Goal: Complete application form: Complete application form

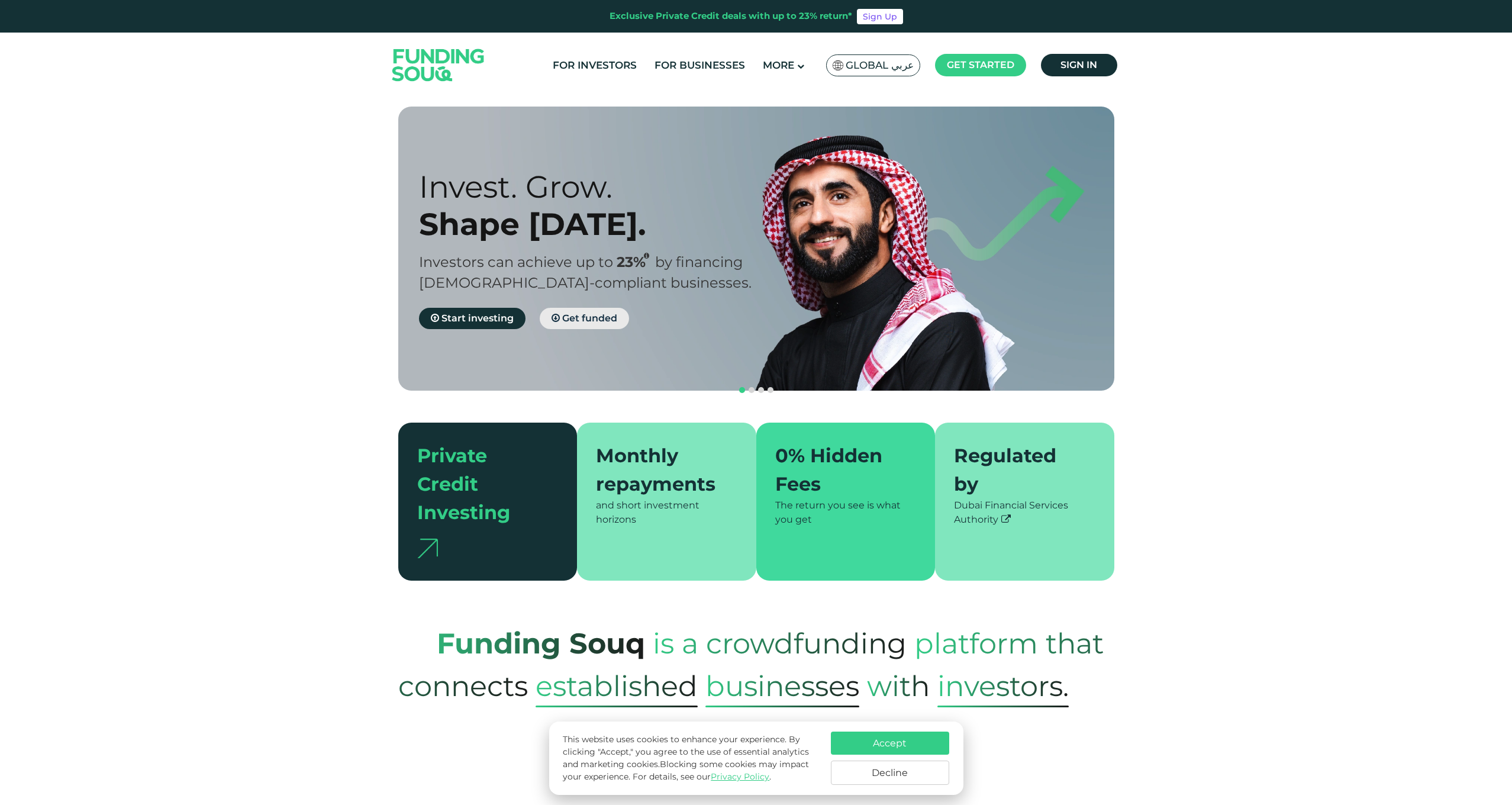
click at [558, 313] on icon at bounding box center [555, 317] width 8 height 9
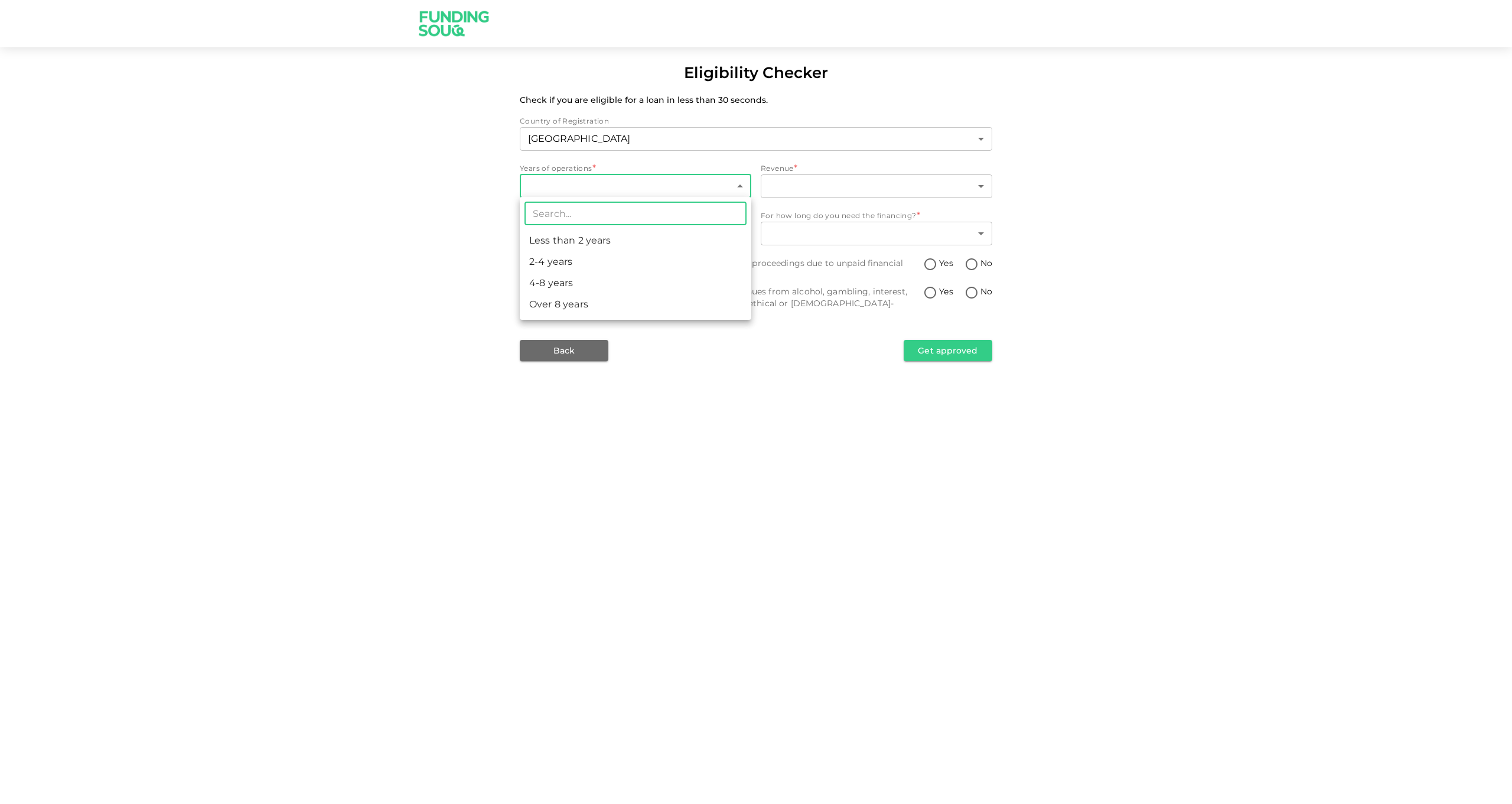
click at [594, 183] on body "Eligibility Checker Check if you are eligible for a loan in less than 30 second…" at bounding box center [756, 402] width 1512 height 804
click at [594, 303] on li "Over 8 years" at bounding box center [635, 304] width 232 height 22
type input "4"
click at [789, 184] on body "Eligibility Checker Check if you are eligible for a loan in less than 30 second…" at bounding box center [756, 402] width 1512 height 804
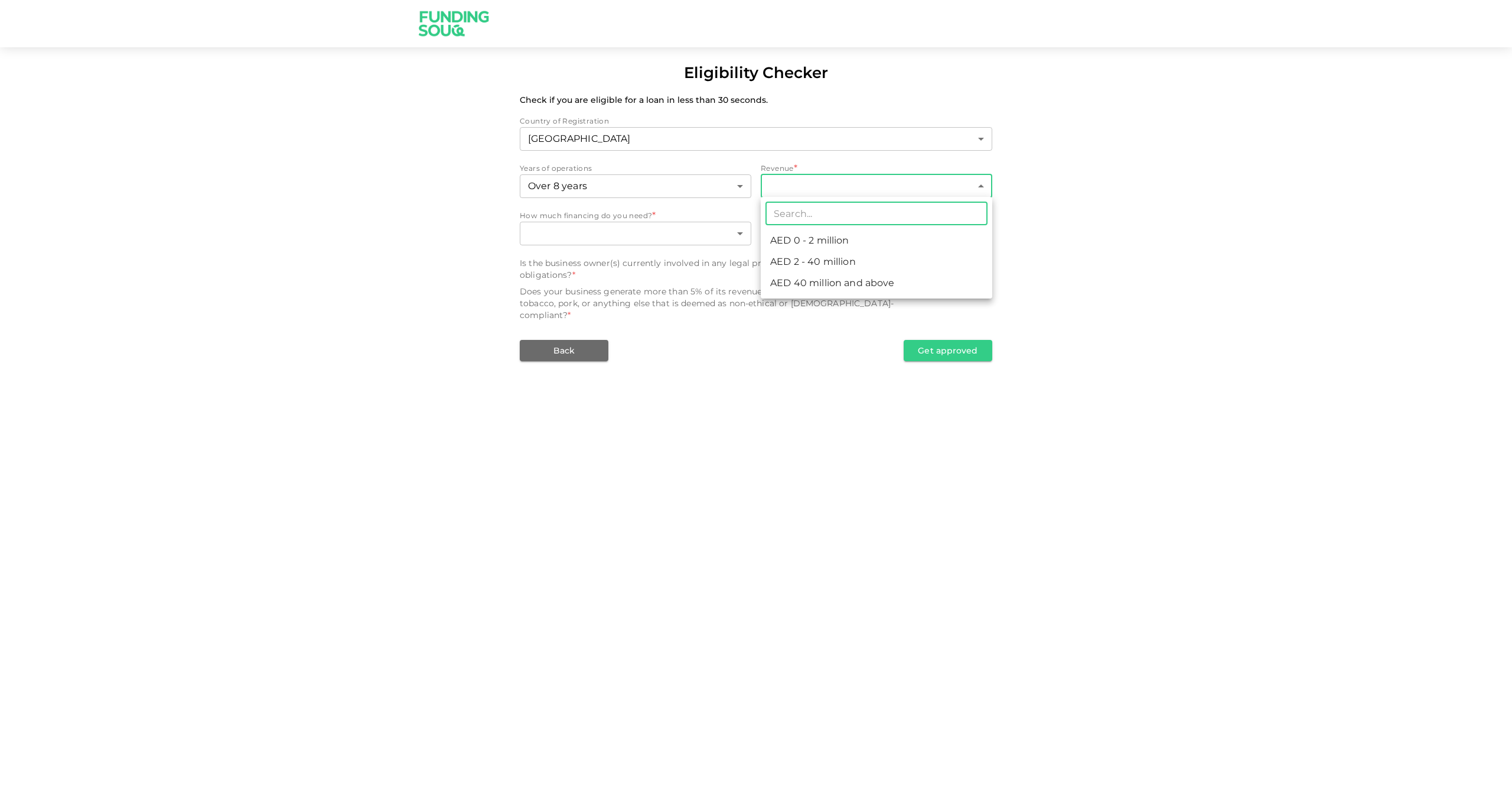
click at [863, 243] on li "AED 0 - 2 million" at bounding box center [877, 241] width 232 height 22
type input "1"
click at [693, 234] on body "Eligibility Checker Check if you are eligible for a loan in less than 30 second…" at bounding box center [756, 402] width 1512 height 804
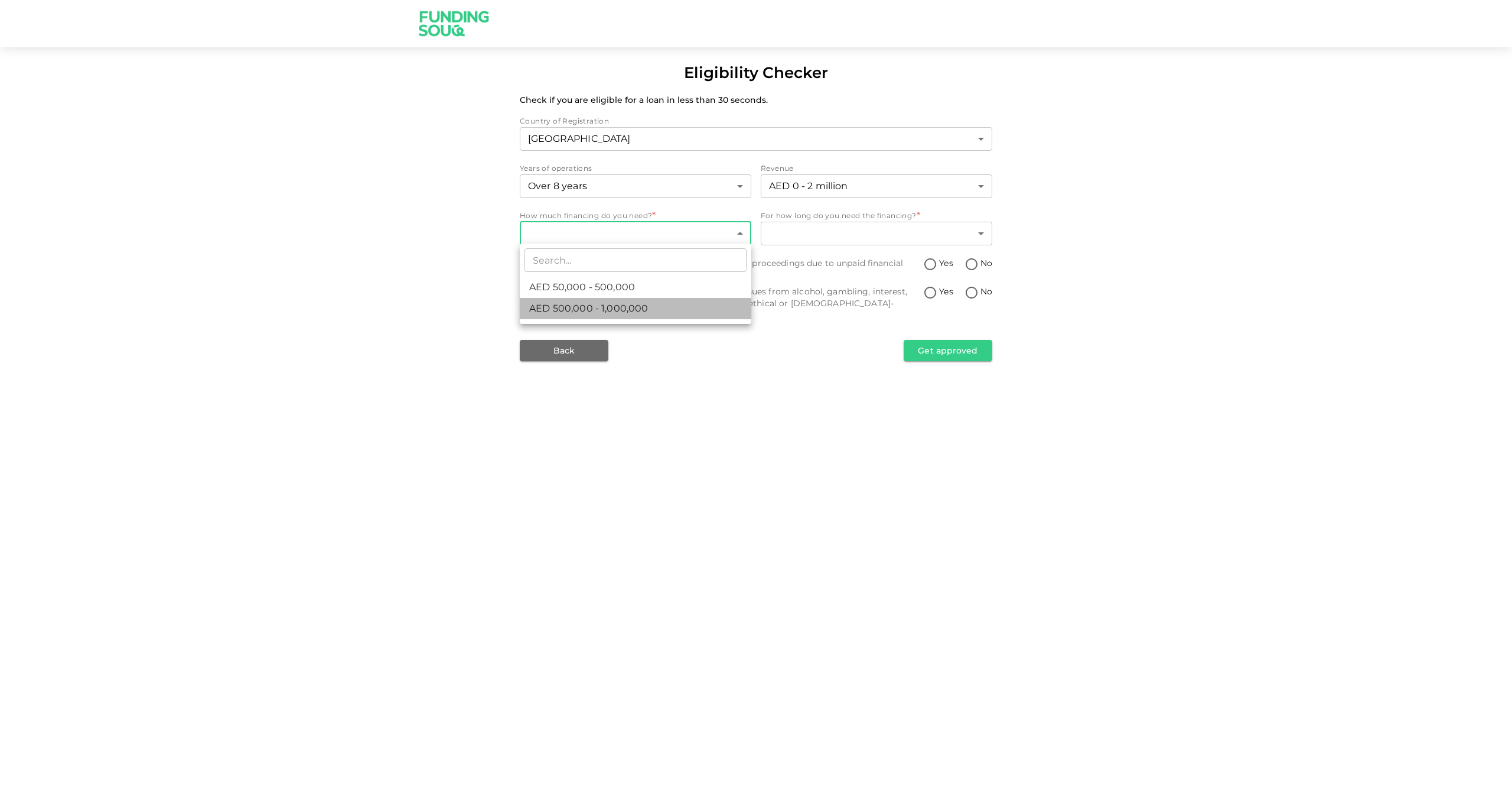
click at [678, 312] on li "AED 500,000 - 1,000,000" at bounding box center [635, 309] width 232 height 22
type input "2"
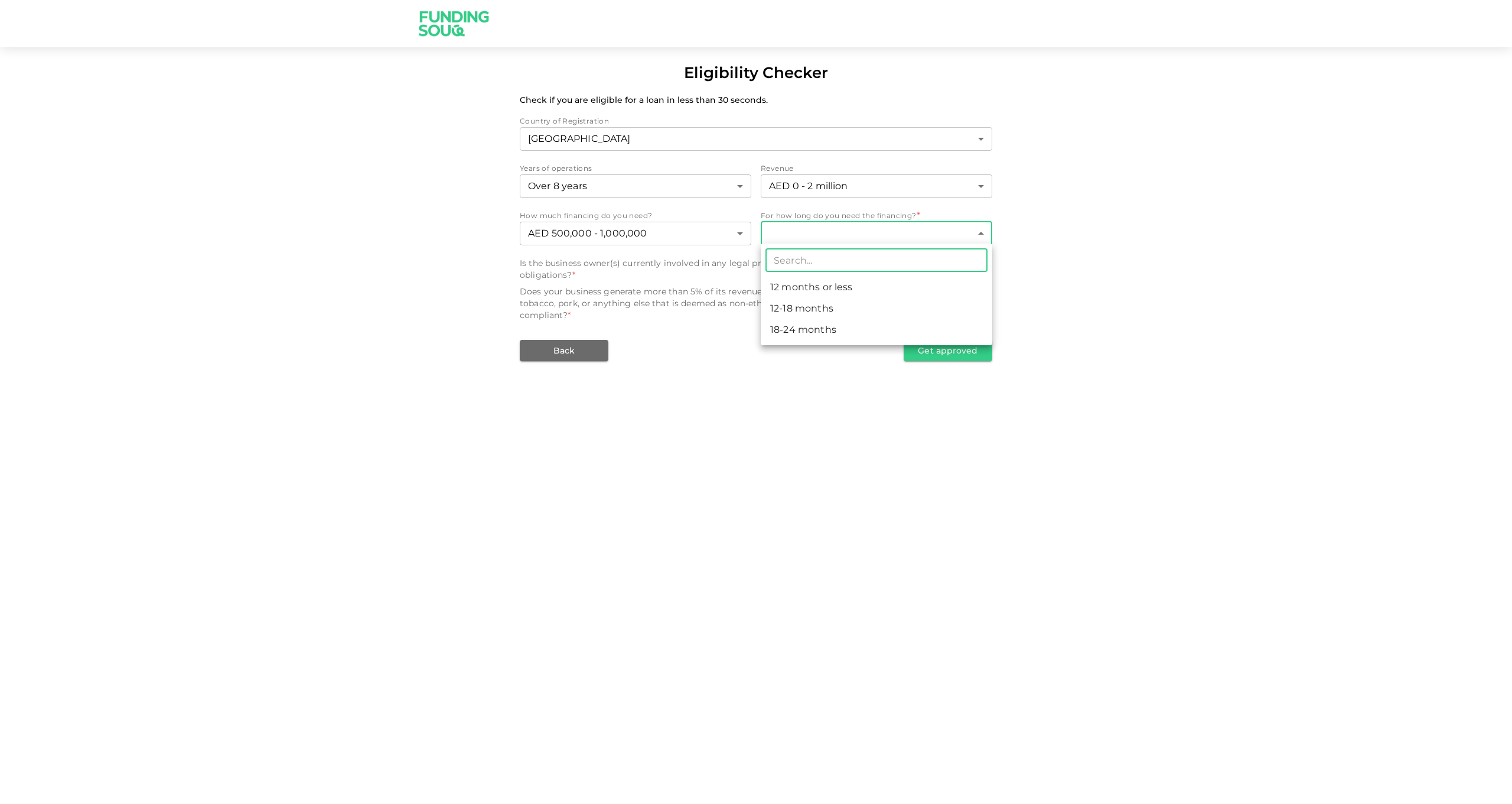
click at [835, 232] on body "Eligibility Checker Check if you are eligible for a loan in less than 30 second…" at bounding box center [756, 402] width 1512 height 804
click at [840, 332] on li "18-24 months" at bounding box center [877, 330] width 232 height 22
type input "3"
click at [858, 233] on body "Eligibility Checker Check if you are eligible for a loan in less than 30 second…" at bounding box center [756, 402] width 1512 height 804
click at [805, 370] on div at bounding box center [756, 402] width 1512 height 804
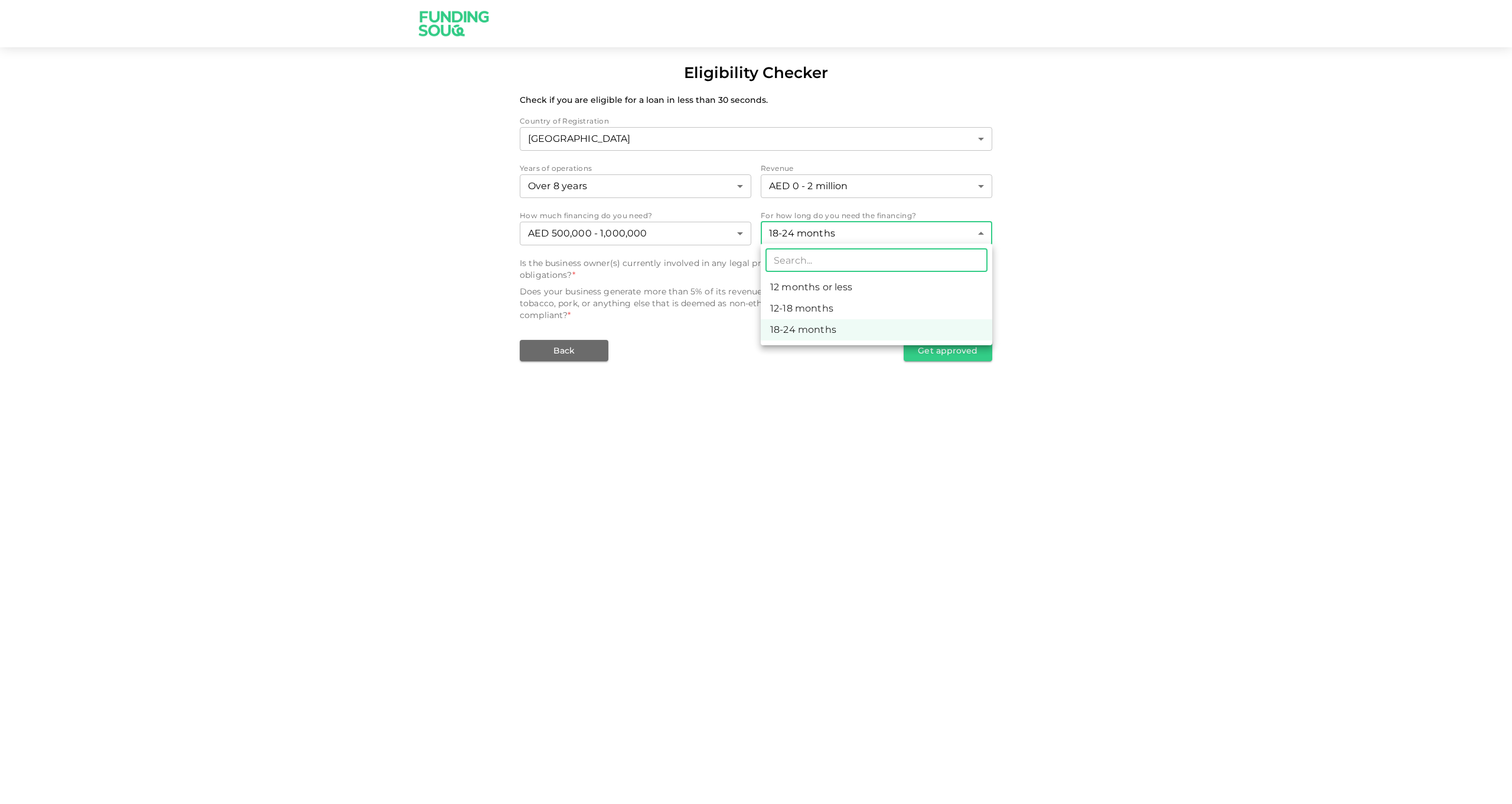
click at [868, 233] on body "Eligibility Checker Check if you are eligible for a loan in less than 30 second…" at bounding box center [756, 402] width 1512 height 804
click at [810, 328] on li "18-24 months" at bounding box center [877, 330] width 232 height 22
